Goal: Task Accomplishment & Management: Manage account settings

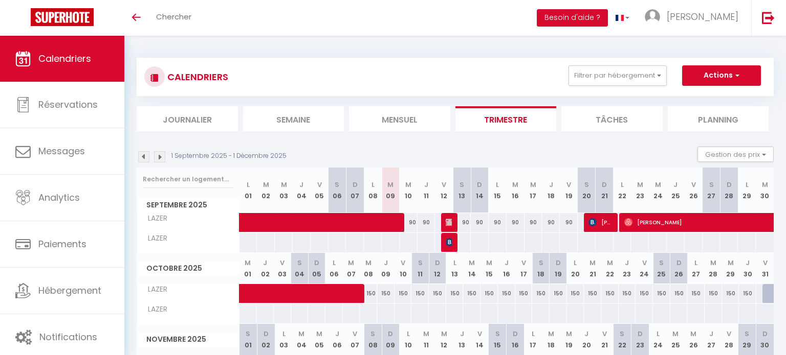
select select
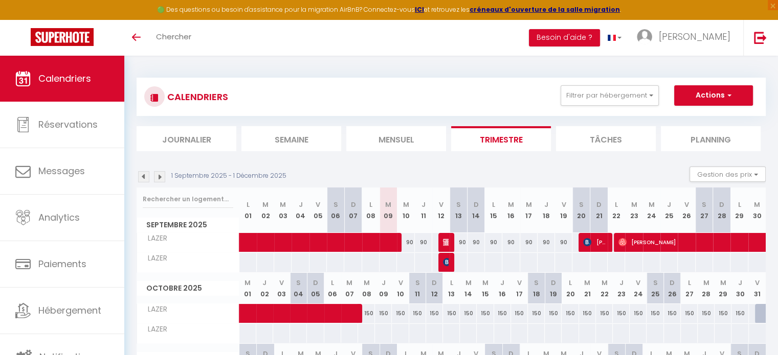
select select
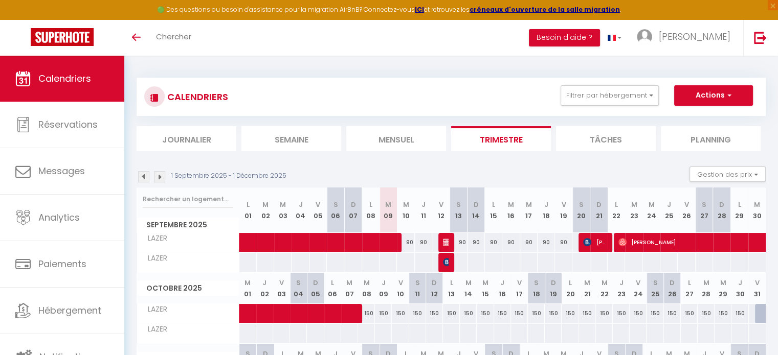
select select
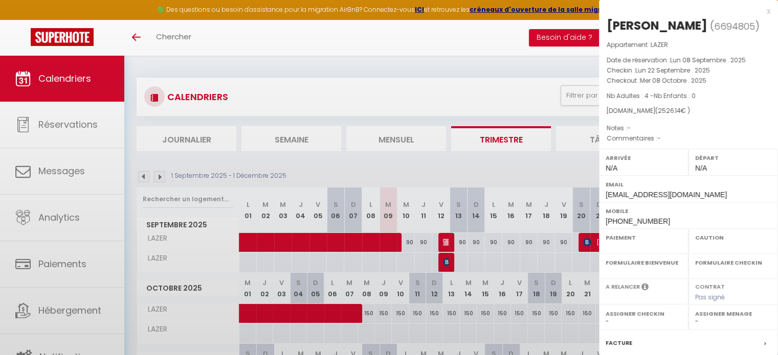
select select "OK"
select select "0"
select select "1"
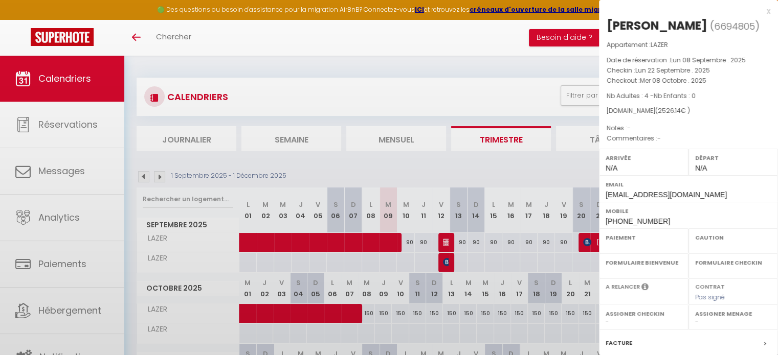
select select
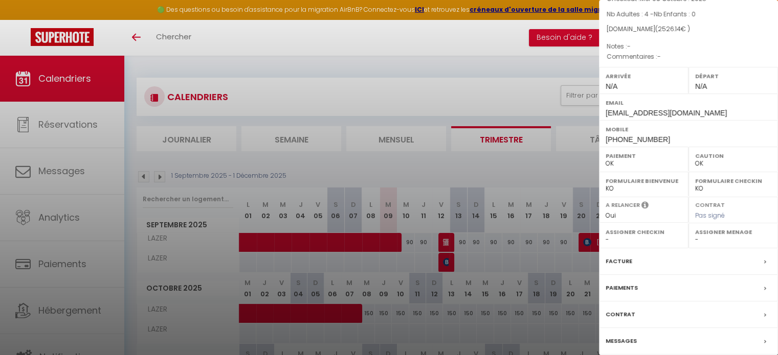
scroll to position [83, 0]
click at [726, 256] on div "Facture" at bounding box center [688, 260] width 179 height 27
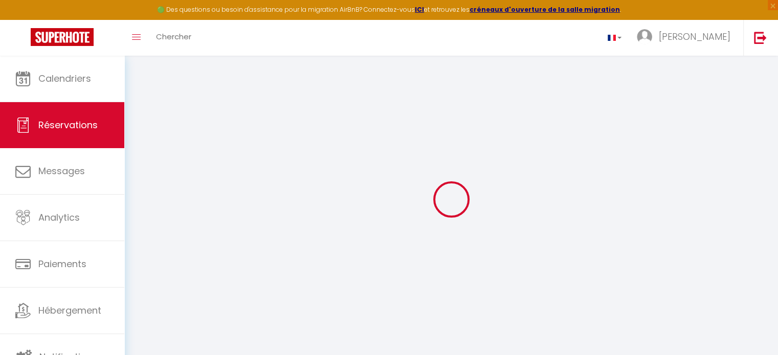
select select "cleaning"
select select "taxes"
select select
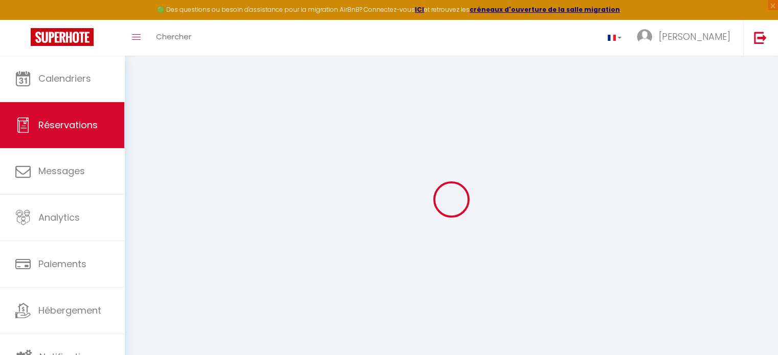
checkbox input "false"
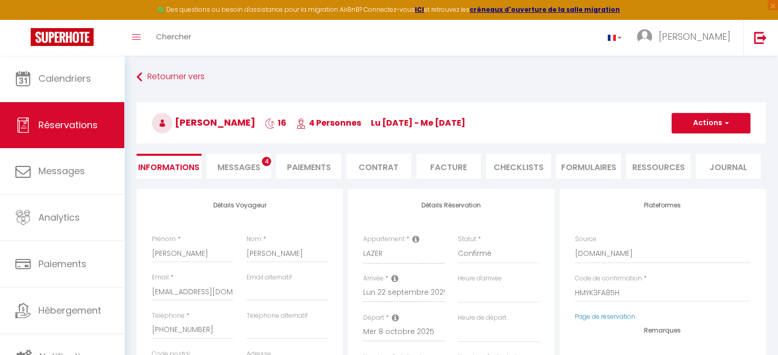
select select
checkbox input "false"
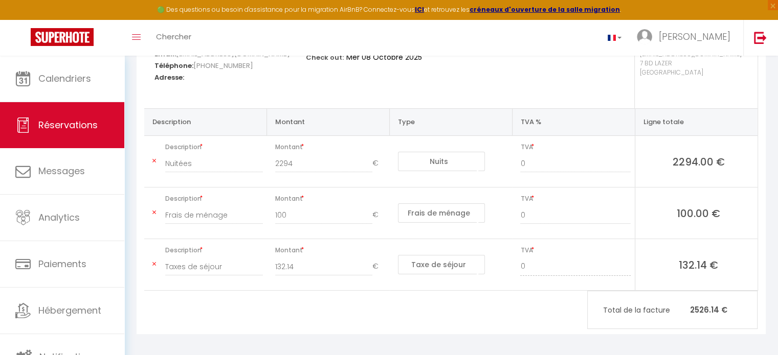
scroll to position [167, 0]
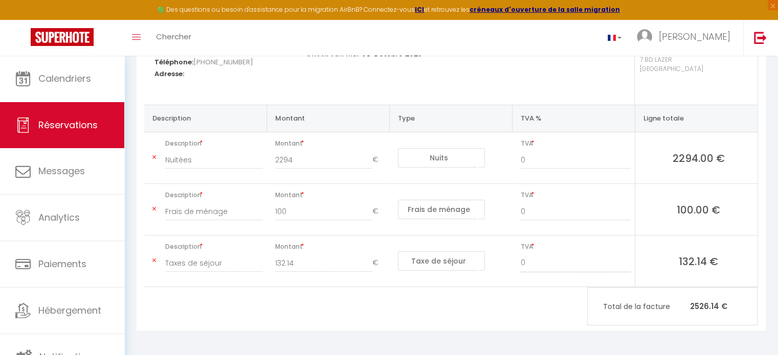
click at [762, 282] on div "Description Montant Type TVA % Ligne totale Description Nuitées Montant 2294 € …" at bounding box center [451, 196] width 627 height 183
click at [63, 128] on span "Réservations" at bounding box center [67, 125] width 59 height 13
select select "not_cancelled"
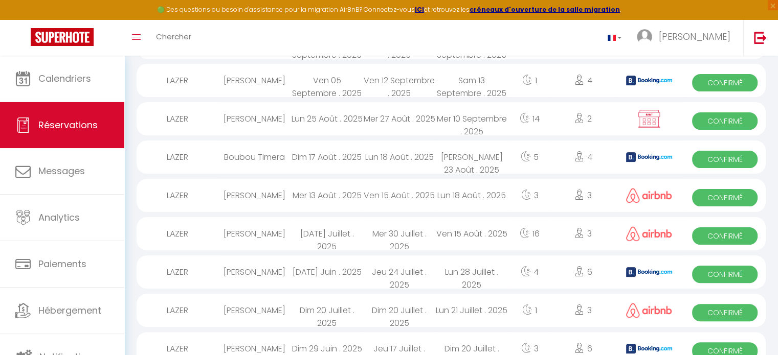
scroll to position [665, 0]
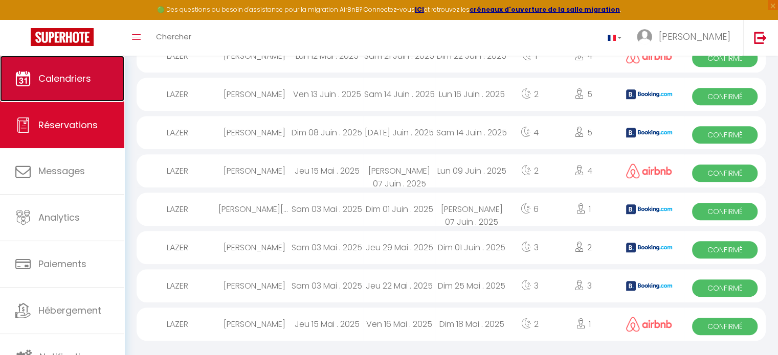
click at [88, 77] on span "Calendriers" at bounding box center [64, 78] width 53 height 13
